Goal: Task Accomplishment & Management: Use online tool/utility

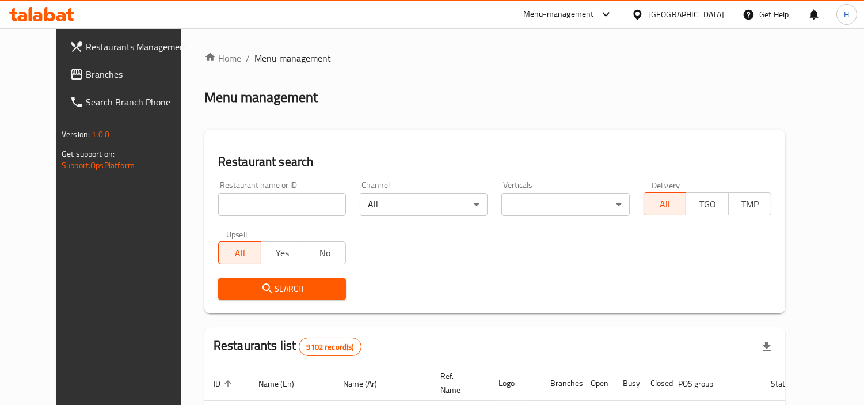
click at [86, 81] on span "Branches" at bounding box center [138, 74] width 105 height 14
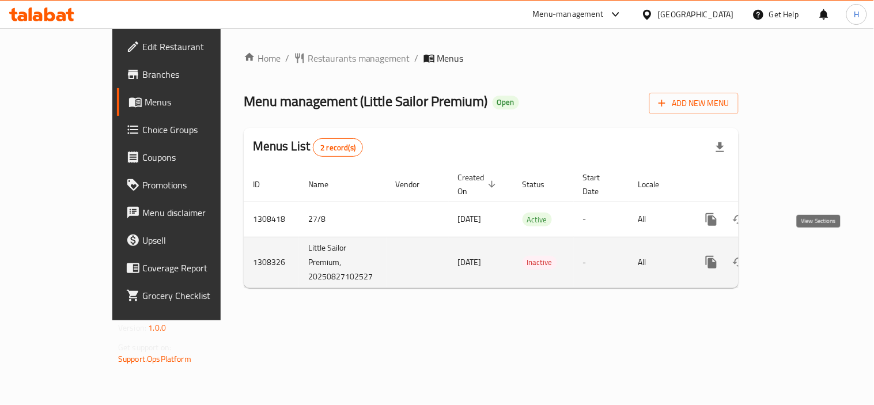
click at [801, 255] on icon "enhanced table" at bounding box center [794, 262] width 14 height 14
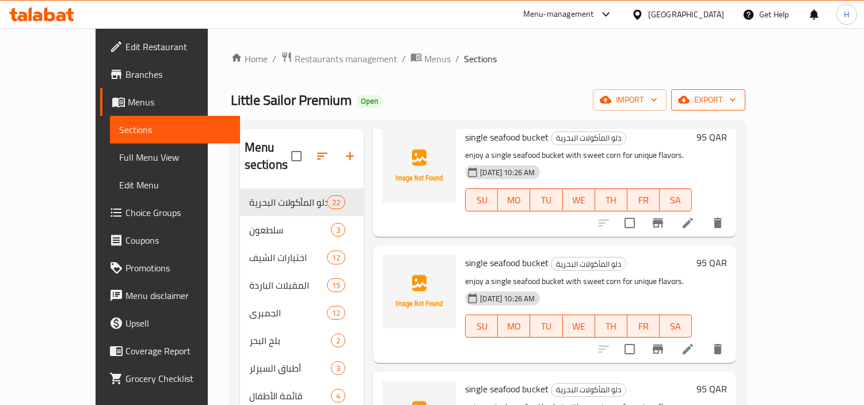
click at [737, 102] on span "export" at bounding box center [709, 100] width 56 height 14
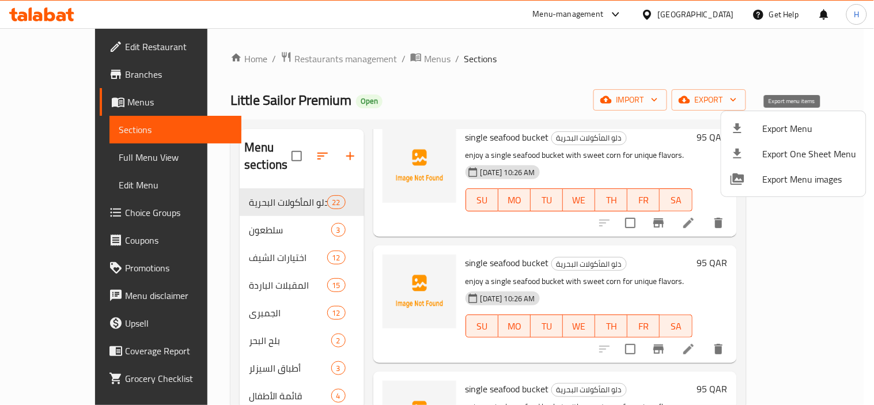
click at [788, 134] on span "Export Menu" at bounding box center [809, 129] width 94 height 14
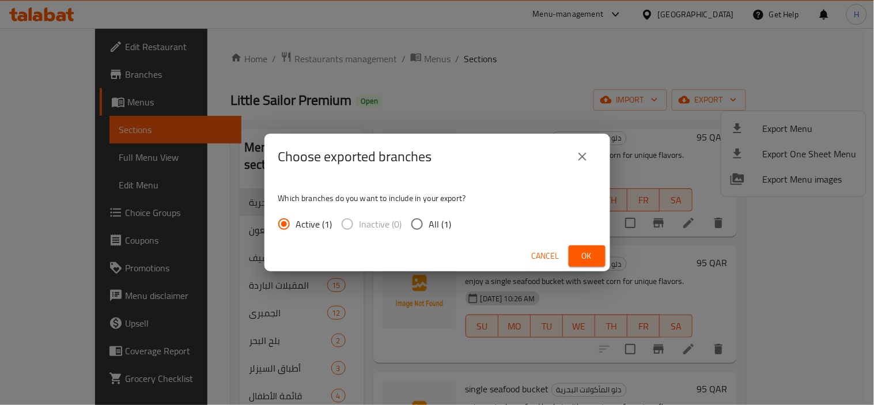
click at [435, 223] on span "All (1)" at bounding box center [440, 224] width 22 height 14
click at [429, 223] on input "All (1)" at bounding box center [417, 224] width 24 height 24
radio input "true"
click at [588, 245] on div "Cancel Ok" at bounding box center [437, 256] width 346 height 31
click at [571, 261] on button "Ok" at bounding box center [586, 255] width 37 height 21
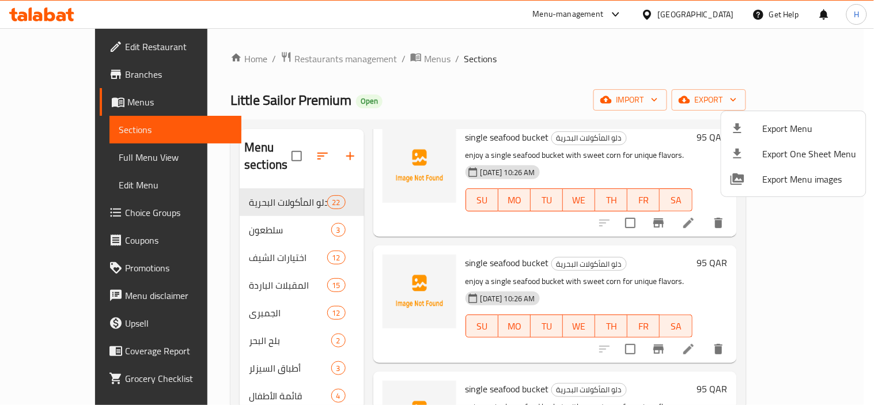
click at [104, 165] on div at bounding box center [437, 202] width 874 height 405
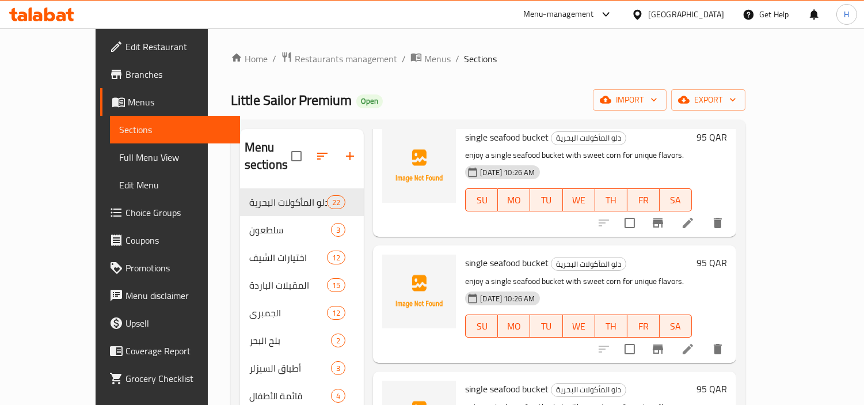
click at [119, 150] on span "Full Menu View" at bounding box center [175, 157] width 112 height 14
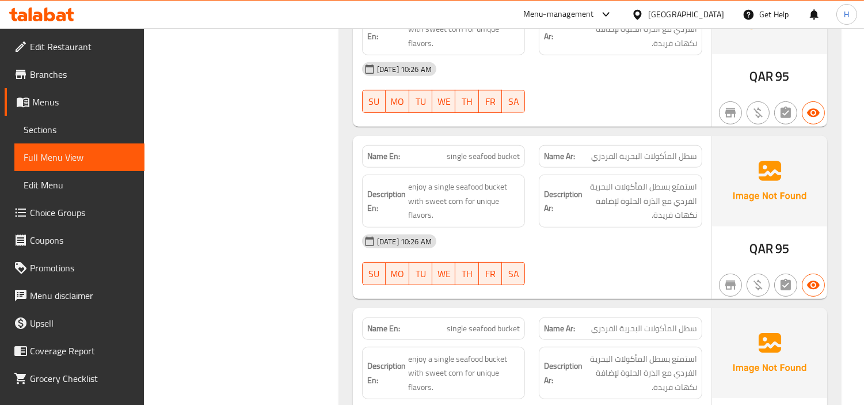
scroll to position [959, 0]
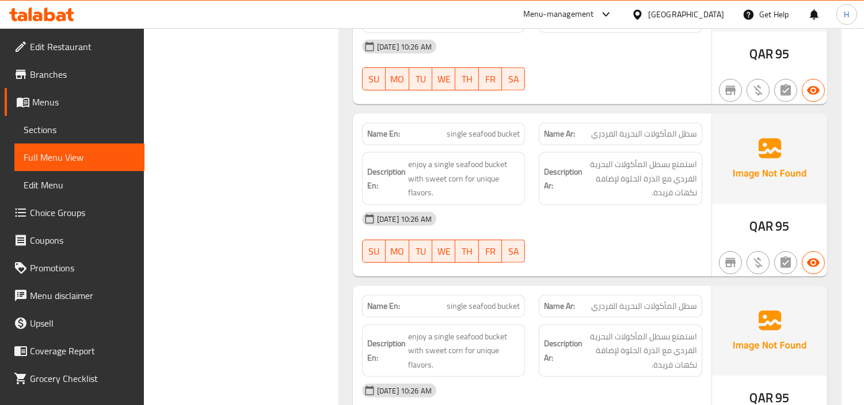
click at [76, 134] on span "Sections" at bounding box center [80, 130] width 112 height 14
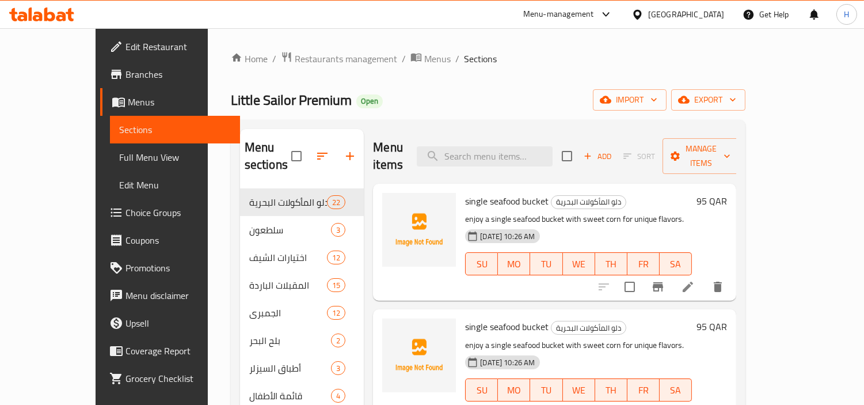
click at [126, 161] on link "Full Menu View" at bounding box center [175, 157] width 130 height 28
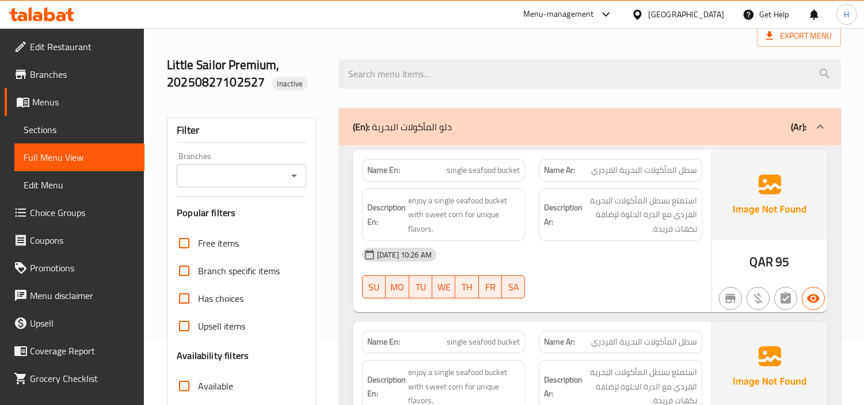
scroll to position [192, 0]
